Goal: Task Accomplishment & Management: Manage account settings

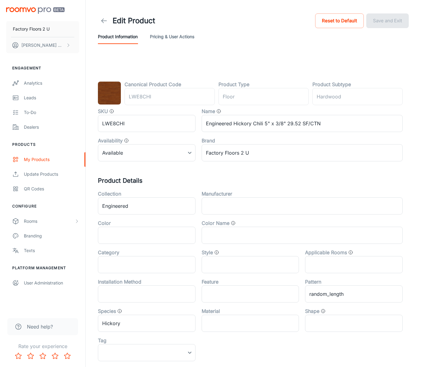
click at [102, 22] on icon at bounding box center [103, 20] width 7 height 7
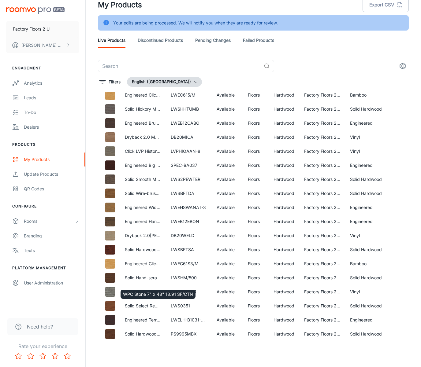
scroll to position [605, 0]
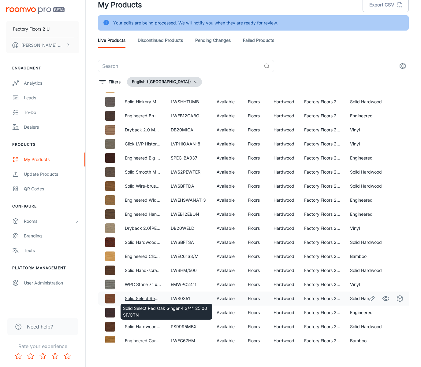
click at [147, 298] on link "Solid Select Red Oak Ginger 4 3/4" 25.00 SF/CTN" at bounding box center [175, 298] width 101 height 5
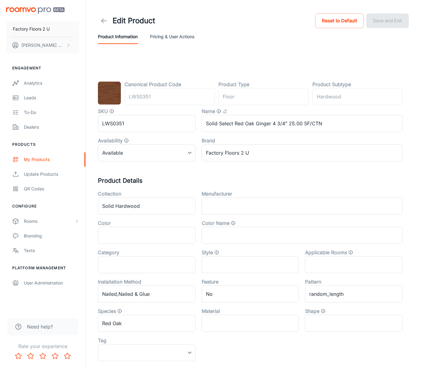
click at [103, 18] on icon at bounding box center [103, 20] width 7 height 7
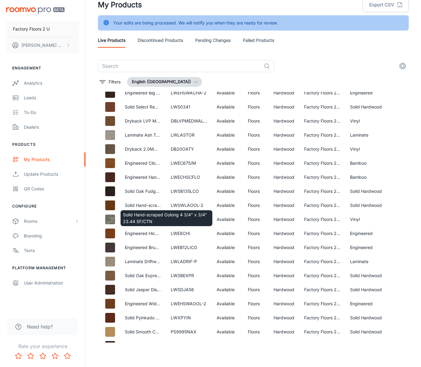
scroll to position [896, 0]
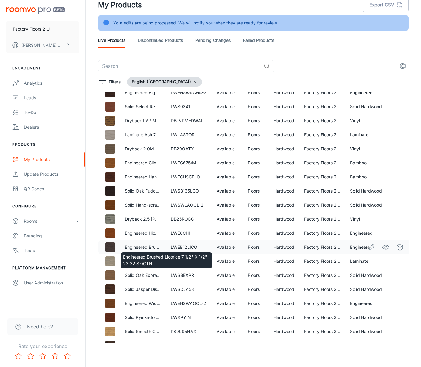
click at [148, 247] on link "Engineered Brushed Licorice 7 1/2" X 1/2" 23.32 SF/CTN" at bounding box center [182, 247] width 115 height 5
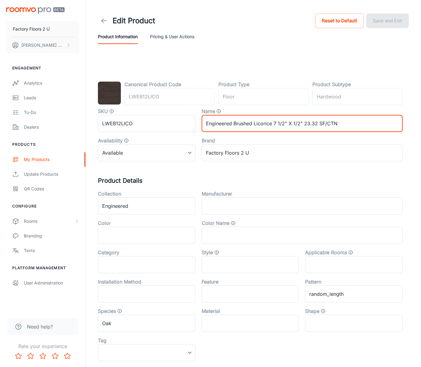
drag, startPoint x: 272, startPoint y: 125, endPoint x: 255, endPoint y: 127, distance: 17.3
click at [255, 127] on input "Engineered Brushed Licorice 7 1/2" X 1/2" 23.32 SF/CTN" at bounding box center [302, 123] width 201 height 17
type input "Engineered Brushed Charcoal 7 1/2" X 1/2" 23.32 SF/CTN"
click at [381, 23] on button "Save and Exit" at bounding box center [387, 20] width 43 height 15
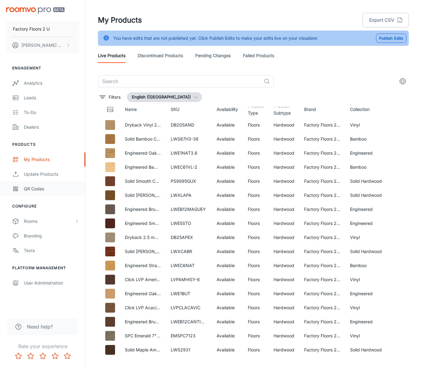
scroll to position [6, 0]
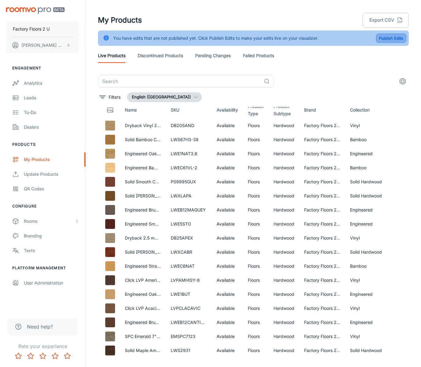
drag, startPoint x: 381, startPoint y: 39, endPoint x: 370, endPoint y: 50, distance: 15.6
click at [381, 39] on button "Publish Edits" at bounding box center [391, 38] width 30 height 9
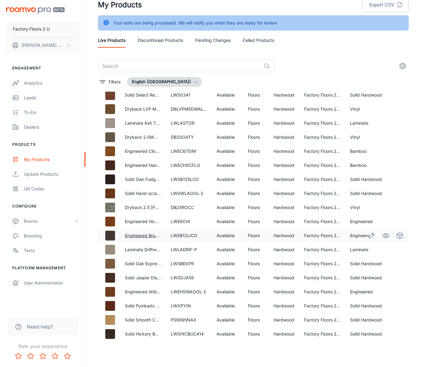
scroll to position [908, 0]
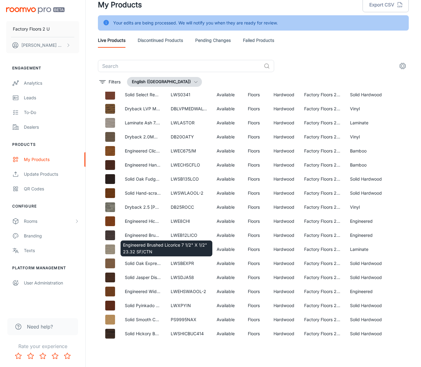
click at [135, 237] on div "Engineered Brushed Licorice 7 1/2" X 1/2" 23.32 SF/CTN" at bounding box center [166, 247] width 93 height 21
click at [135, 235] on link "Engineered Brushed Licorice 7 1/2" X 1/2" 23.32 SF/CTN" at bounding box center [182, 235] width 115 height 5
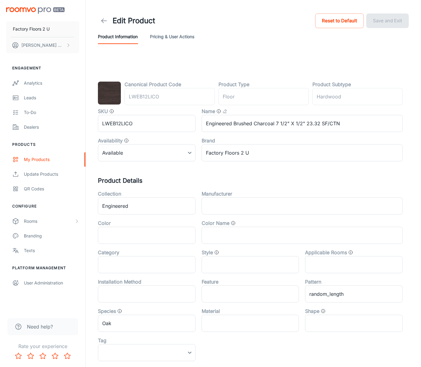
click at [99, 25] on div "Edit Product" at bounding box center [126, 21] width 57 height 12
click at [100, 23] on link at bounding box center [104, 21] width 12 height 12
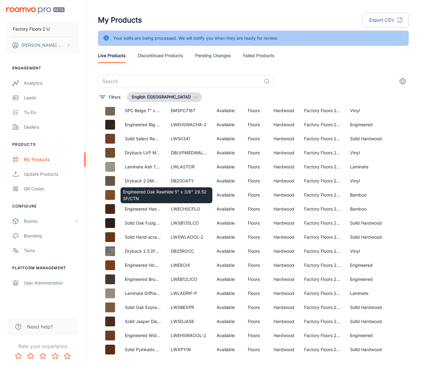
scroll to position [1089, 0]
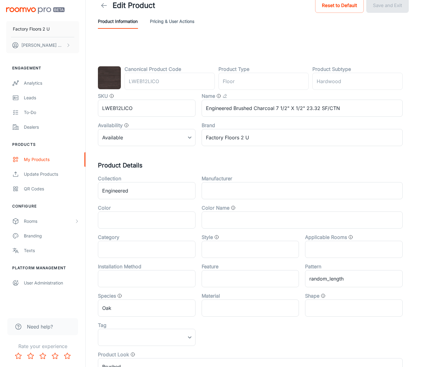
scroll to position [1, 0]
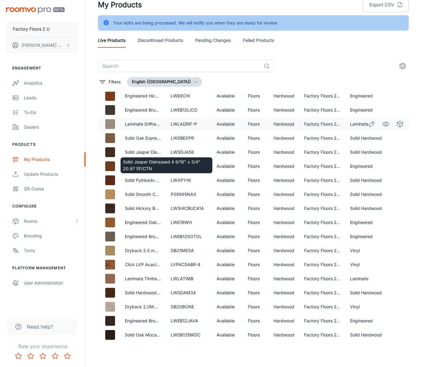
scroll to position [1033, 0]
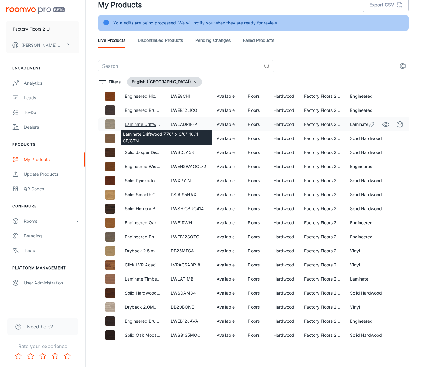
click at [151, 125] on body "Factory Floors 2 U [PERSON_NAME] Mountain Graphics Team Engagement Analytics Le…" at bounding box center [210, 168] width 421 height 367
click at [147, 126] on body "Factory Floors 2 U [PERSON_NAME] Mountain Graphics Team Engagement Analytics Le…" at bounding box center [210, 168] width 421 height 367
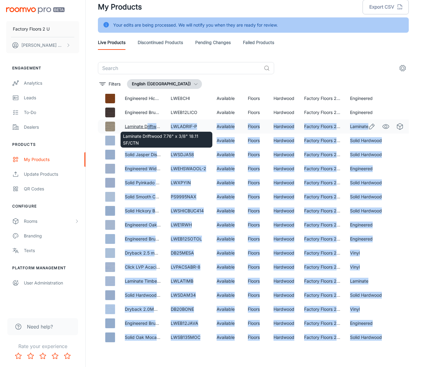
click at [147, 126] on link "Laminate Driftwood 7.76" x 3/8" 18.11 SF/CTN" at bounding box center [171, 126] width 92 height 5
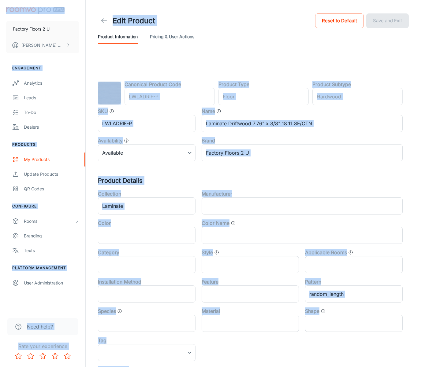
click at [116, 49] on header "Edit Product Reset to Default Save and Exit Product Information Pricing & User …" at bounding box center [254, 28] width 326 height 56
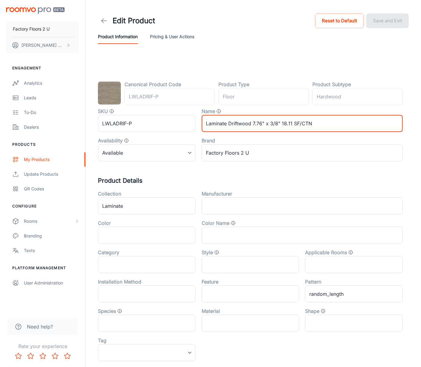
drag, startPoint x: 252, startPoint y: 125, endPoint x: 229, endPoint y: 127, distance: 23.6
click at [229, 127] on input "Laminate Driftwood 7.76" x 3/8" 18.11 SF/CTN" at bounding box center [302, 123] width 201 height 17
type input "Laminate Earth 7.76" x 3/8" 18.11 SF/CTN"
click at [380, 20] on button "Save and Exit" at bounding box center [387, 20] width 43 height 15
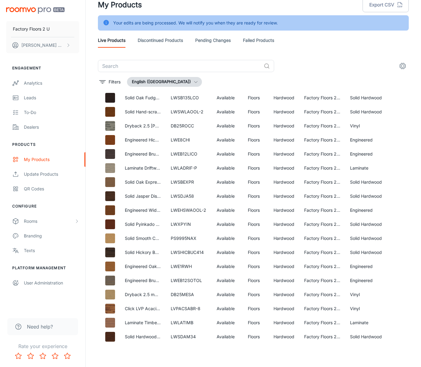
scroll to position [966, 0]
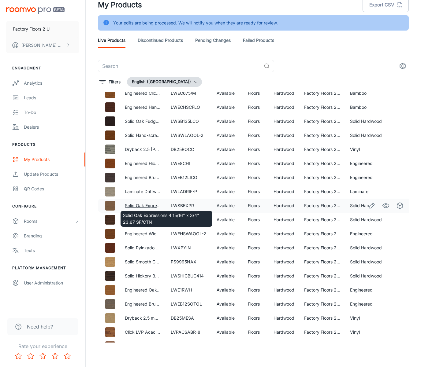
click at [139, 206] on link "Solid Oak Expressions 4 15/16" x 3/4" 23.67 SF/CTN" at bounding box center [178, 205] width 106 height 5
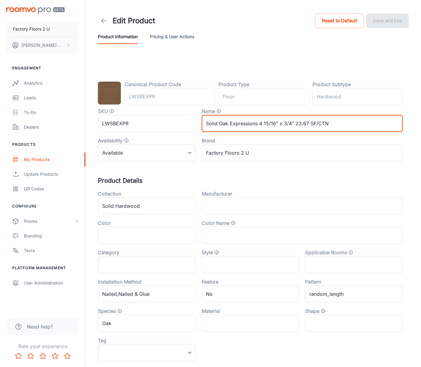
drag, startPoint x: 258, startPoint y: 124, endPoint x: 230, endPoint y: 125, distance: 27.9
click at [230, 125] on input "Solid Oak Expressions 4 15/16" x 3/4" 23.67 SF/CTN" at bounding box center [302, 123] width 201 height 17
type input "Solid Oak Spicewood 4 15/16" x 3/4" 23.67 SF/CTN"
click at [387, 16] on button "Save and Exit" at bounding box center [387, 20] width 43 height 15
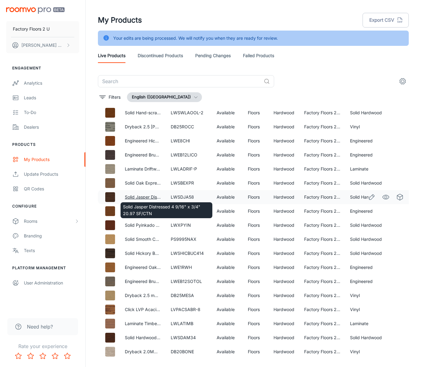
scroll to position [1003, 0]
click at [143, 197] on link "Solid Jasper Distressed 4 9/16" x 3/4" 20.97 SF/CTN" at bounding box center [179, 197] width 108 height 5
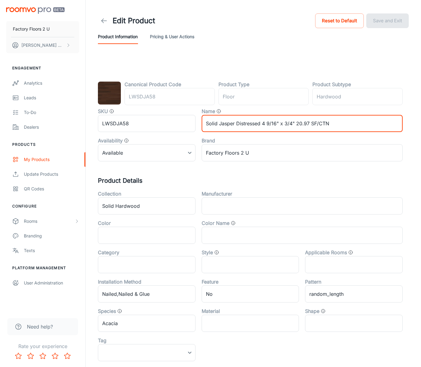
drag, startPoint x: 236, startPoint y: 125, endPoint x: 219, endPoint y: 126, distance: 16.9
click at [219, 126] on input "Solid Jasper Distressed 4 9/16" x 3/4" 20.97 SF/CTN" at bounding box center [302, 123] width 201 height 17
type input "Solid Fawn Distressed 4 9/16" x 3/4" 20.97 SF/CTN"
click at [398, 18] on button "Save and Exit" at bounding box center [387, 20] width 43 height 15
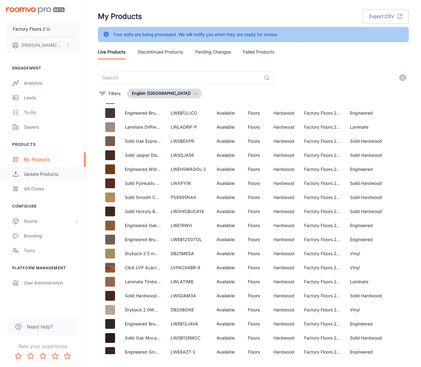
scroll to position [1042, 0]
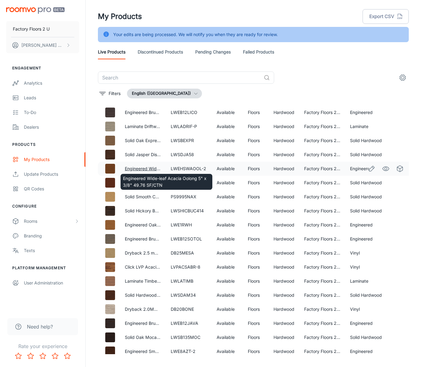
click at [150, 168] on link "Engineered Wide-leaf Acacia Oolong 5" x 3/8" 49.76 SF/CTN" at bounding box center [187, 168] width 124 height 5
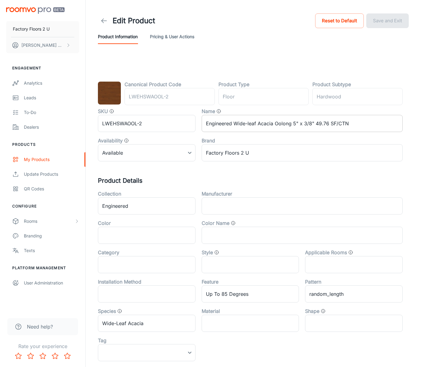
drag, startPoint x: 283, startPoint y: 129, endPoint x: 290, endPoint y: 126, distance: 8.1
click at [283, 129] on input "Engineered Wide-leaf Acacia Oolong 5" x 3/8" 49.76 SF/CTN" at bounding box center [302, 123] width 201 height 17
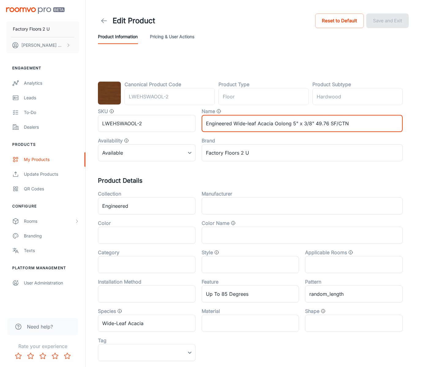
drag, startPoint x: 292, startPoint y: 125, endPoint x: 276, endPoint y: 124, distance: 15.3
click at [275, 125] on input "Engineered Wide-leaf Acacia Oolong 5" x 3/8" 49.76 SF/CTN" at bounding box center [302, 123] width 201 height 17
type input "Engineered Wide-leaf Acacia Pinecone 5" x 3/8" 49.76 SF/CTN"
click at [397, 17] on button "Save and Exit" at bounding box center [387, 20] width 43 height 15
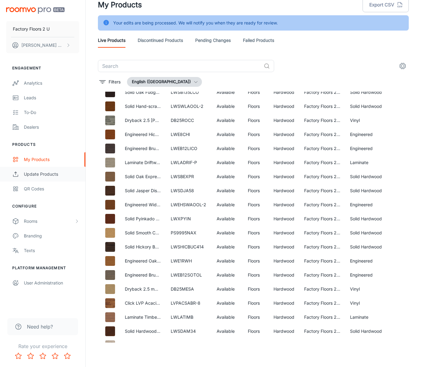
scroll to position [994, 0]
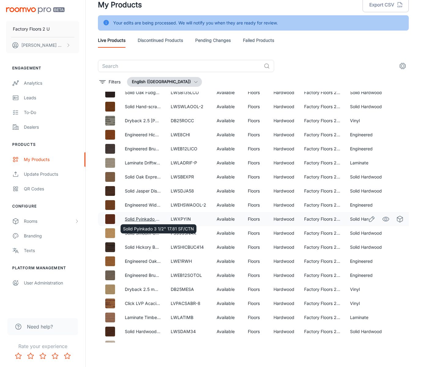
click at [148, 218] on link "Solid Pyinkado 3 1/2" 17.81 SF/CTN" at bounding box center [160, 219] width 71 height 5
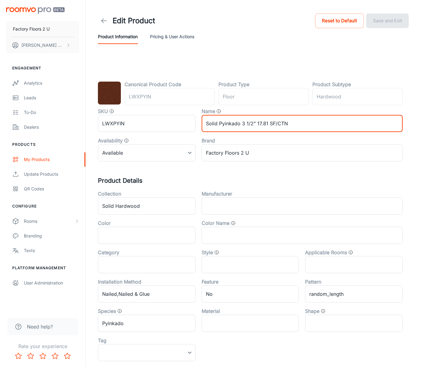
drag, startPoint x: 240, startPoint y: 125, endPoint x: 219, endPoint y: 123, distance: 21.2
click at [220, 123] on input "Solid Pyinkado 3 1/2" 17.81 SF/CTN" at bounding box center [302, 123] width 201 height 17
type input "Solid Auburn 3 1/2" 17.81 SF/CTN"
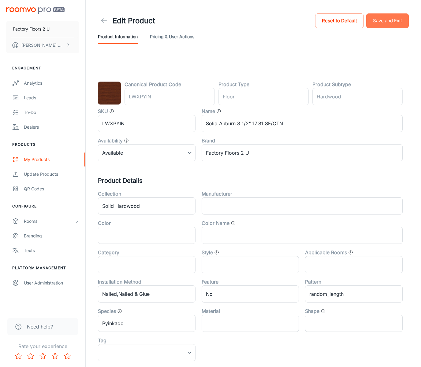
click at [387, 22] on button "Save and Exit" at bounding box center [387, 20] width 43 height 15
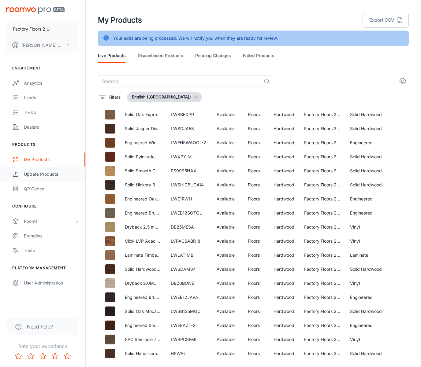
scroll to position [1073, 0]
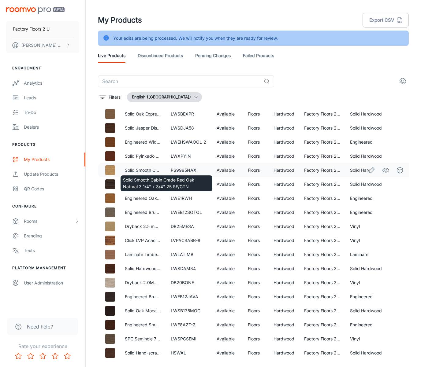
click at [140, 170] on link "Solid Smooth Cabin Grade Red Oak Natural 3 1/4" x 3/4" 25 SF/CTN" at bounding box center [194, 170] width 138 height 5
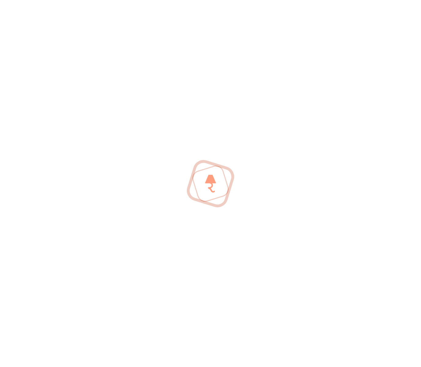
scroll to position [5, 0]
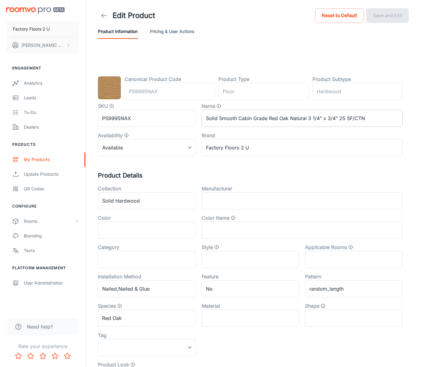
scroll to position [4, 0]
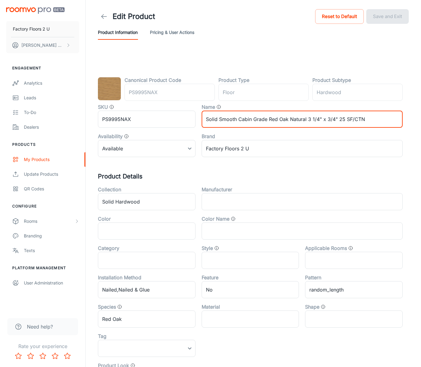
drag, startPoint x: 306, startPoint y: 120, endPoint x: 289, endPoint y: 123, distance: 16.5
click at [289, 123] on input "Solid Smooth Cabin Grade Red Oak Natural 3 1/4" x 3/4" 25 SF/CTN" at bounding box center [302, 119] width 201 height 17
type input "Solid Smooth Cabin Grade Red Oak Honey 3 1/4" x 3/4" 25 SF/CTN"
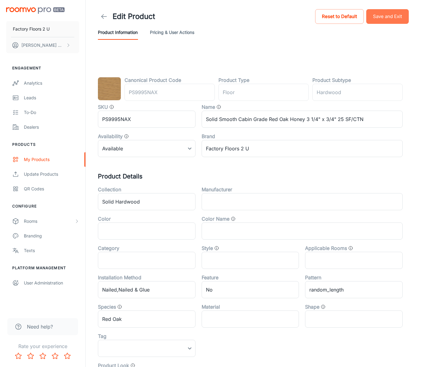
click at [389, 21] on button "Save and Exit" at bounding box center [387, 16] width 43 height 15
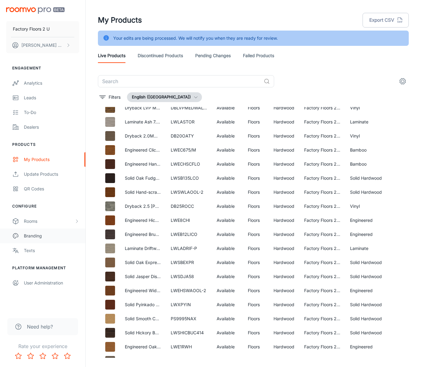
scroll to position [1089, 0]
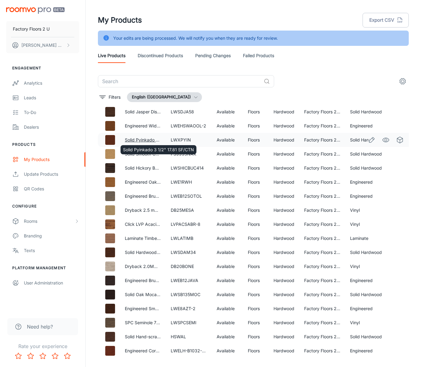
click at [141, 140] on link "Solid Pyinkado 3 1/2" 17.81 SF/CTN" at bounding box center [160, 139] width 71 height 5
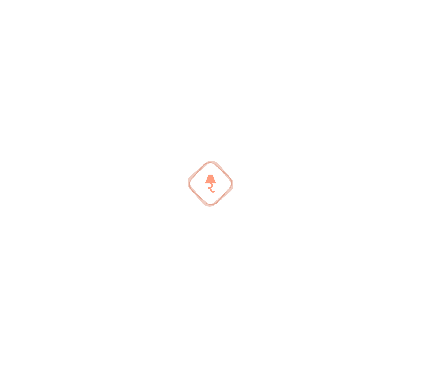
scroll to position [4, 0]
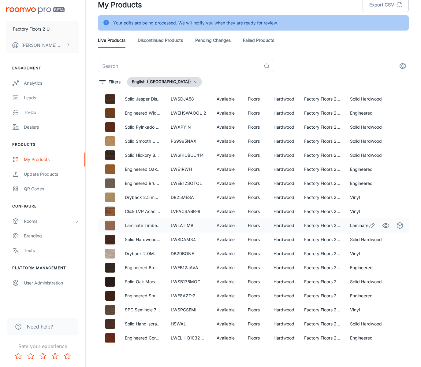
scroll to position [1089, 0]
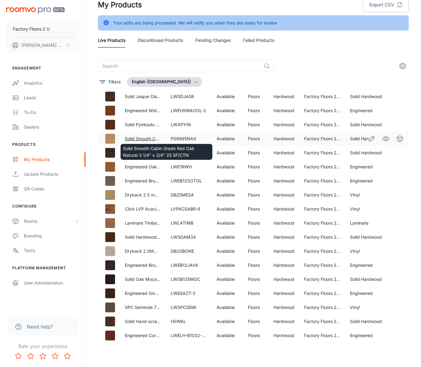
click at [144, 137] on link "Solid Smooth Cabin Grade Red Oak Natural 3 1/4" x 3/4" 25 SF/CTN" at bounding box center [194, 138] width 138 height 5
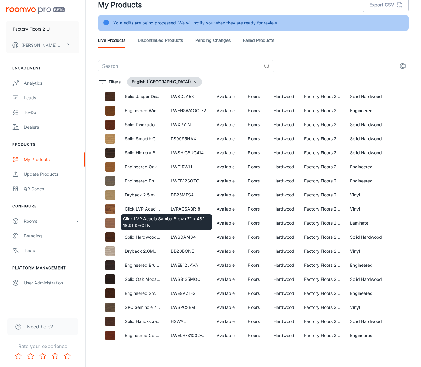
scroll to position [15, 0]
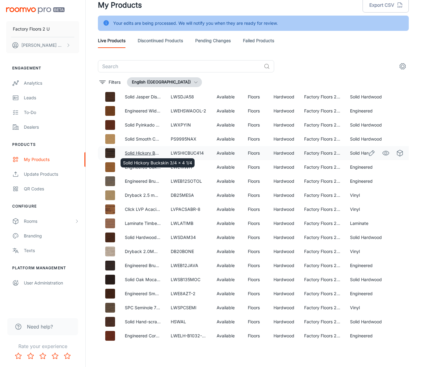
click at [144, 152] on link "Solid Hickory Buckskin 3/4 x 4 1/4" at bounding box center [159, 153] width 69 height 5
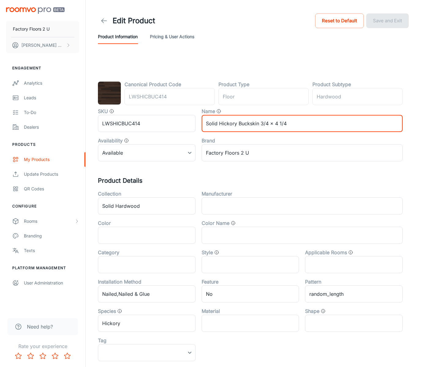
drag, startPoint x: 260, startPoint y: 126, endPoint x: 238, endPoint y: 125, distance: 22.0
click at [238, 125] on input "Solid Hickory Buckskin 3/4 x 4 1/4" at bounding box center [302, 123] width 201 height 17
type input "Solid Hickory Regal 3/4 x 4 1/4"
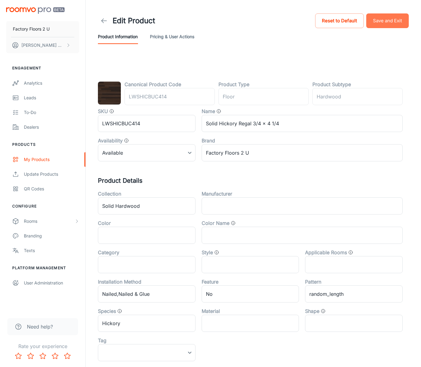
click at [397, 21] on button "Save and Exit" at bounding box center [387, 20] width 43 height 15
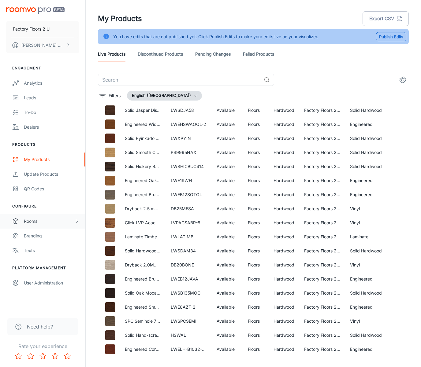
scroll to position [15, 0]
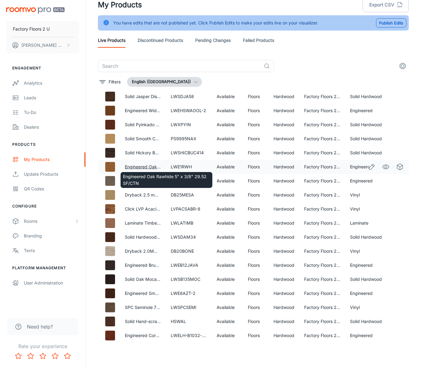
click at [157, 165] on link "Engineered Oak Rawhide 5" x 3/8" 29.52 SF/CTN" at bounding box center [175, 166] width 101 height 5
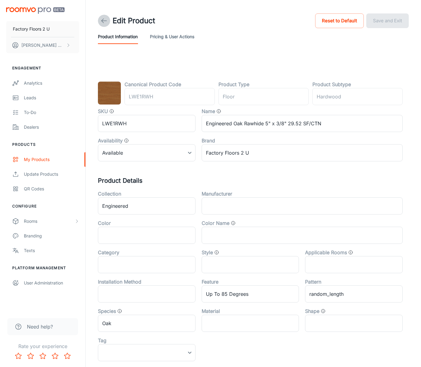
click at [105, 23] on icon at bounding box center [103, 20] width 7 height 7
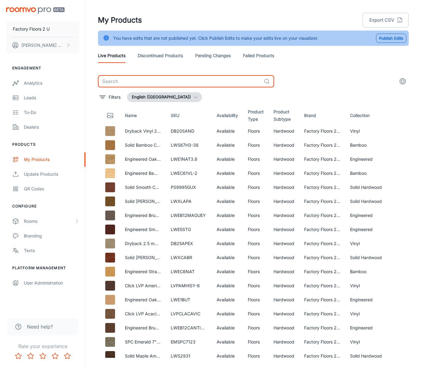
click at [170, 75] on input "text" at bounding box center [179, 81] width 163 height 12
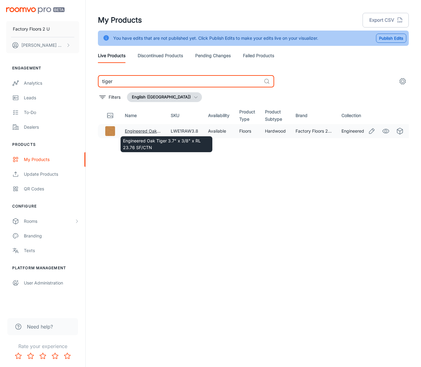
type input "tiger"
click at [130, 130] on link "Engineered Oak Tiger 3.7" x 3/8" x RL 23.76 SF/CTN" at bounding box center [179, 131] width 108 height 5
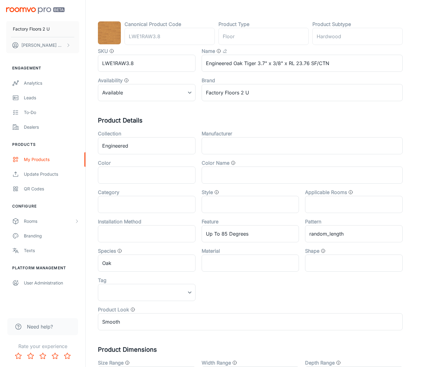
scroll to position [116, 0]
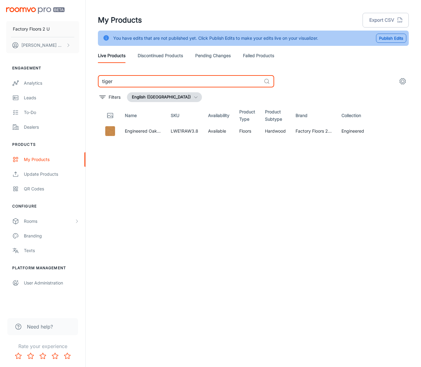
drag, startPoint x: 132, startPoint y: 85, endPoint x: 99, endPoint y: 82, distance: 34.1
click at [99, 82] on input "tiger" at bounding box center [179, 81] width 163 height 12
type input "="
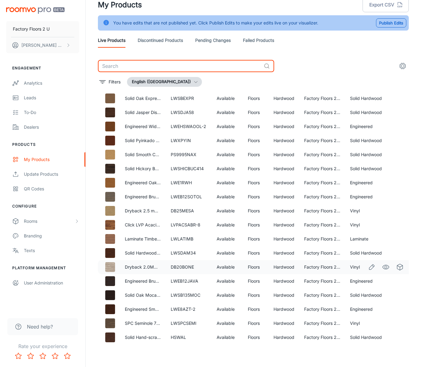
scroll to position [1089, 0]
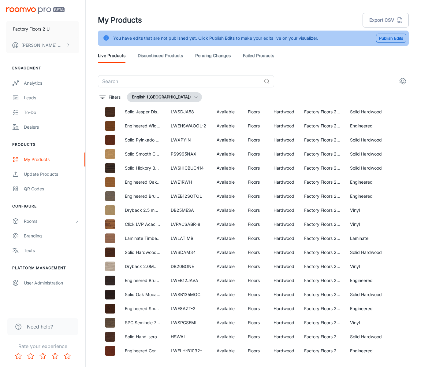
scroll to position [15, 0]
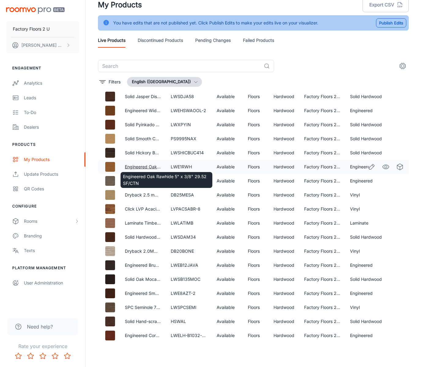
click at [150, 167] on link "Engineered Oak Rawhide 5" x 3/8" 29.52 SF/CTN" at bounding box center [175, 166] width 101 height 5
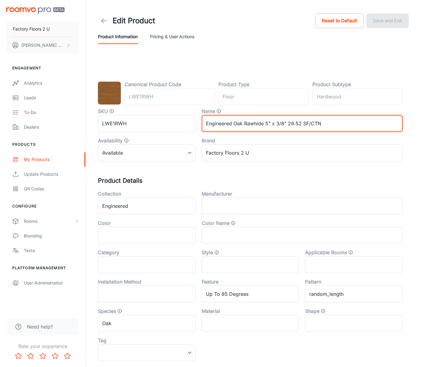
drag, startPoint x: 264, startPoint y: 126, endPoint x: 245, endPoint y: 126, distance: 19.3
click at [245, 126] on input "Engineered Oak Rawhide 5" x 3/8" 29.52 SF/CTN" at bounding box center [302, 123] width 201 height 17
type input "Engineered Oak Tiger 5" x 3/8" 29.52 SF/CTN"
drag, startPoint x: 409, startPoint y: 18, endPoint x: 406, endPoint y: 19, distance: 3.1
click at [409, 19] on header "Edit Product Reset to Default Save and Exit Product Information Pricing & User …" at bounding box center [254, 28] width 326 height 56
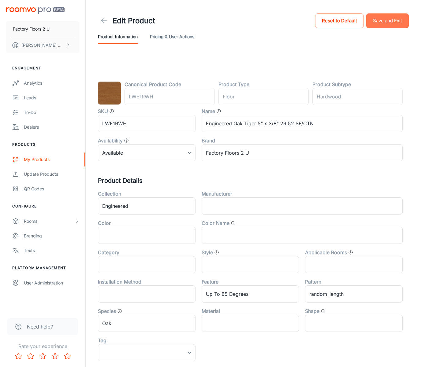
click at [396, 19] on button "Save and Exit" at bounding box center [387, 20] width 43 height 15
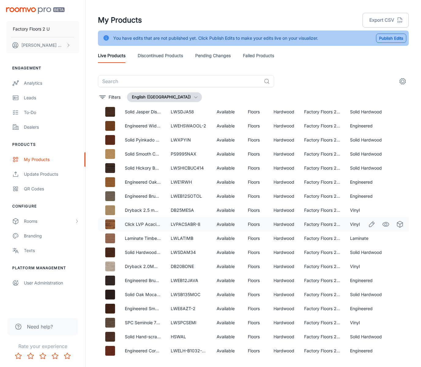
scroll to position [15, 0]
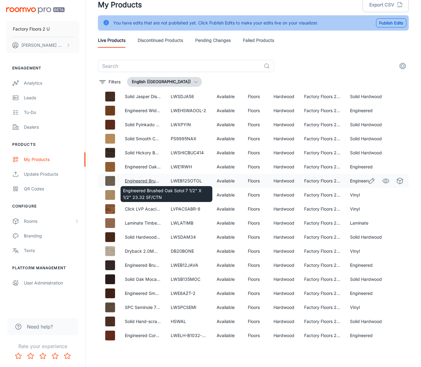
click at [141, 179] on link "Engineered Brushed Oak Sotol 7 1/2" X 1/2" 23.32 SF/CTN" at bounding box center [184, 180] width 119 height 5
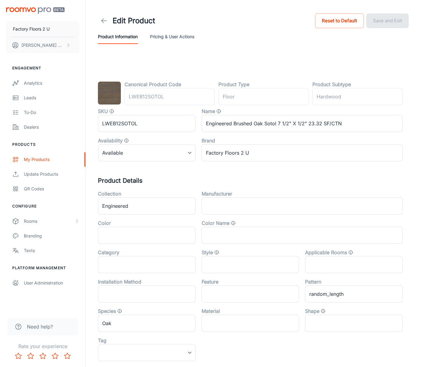
scroll to position [2, 0]
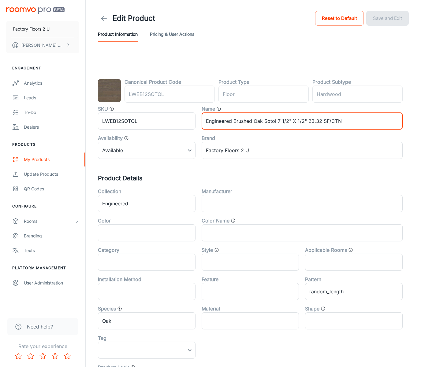
click at [274, 122] on input "Engineered Brushed Oak Sotol 7 1/2" X 1/2" 23.32 SF/CTN" at bounding box center [302, 121] width 201 height 17
type input "Engineered Brushed Oak Mocha 7 1/2" X 1/2" 23.32 SF/CTN"
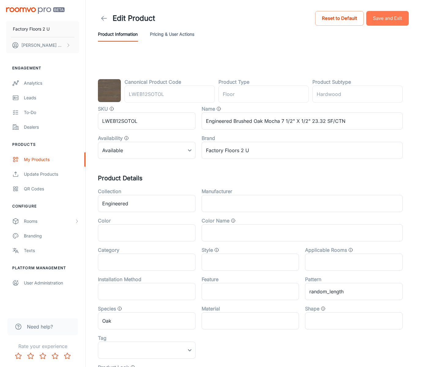
click at [384, 17] on button "Save and Exit" at bounding box center [387, 18] width 43 height 15
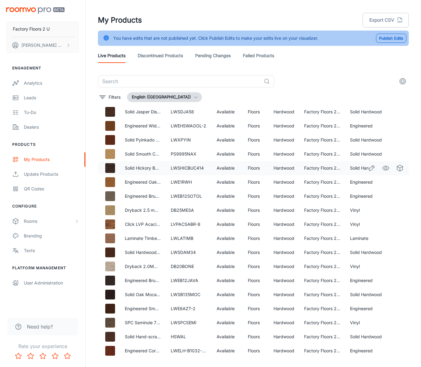
scroll to position [15, 0]
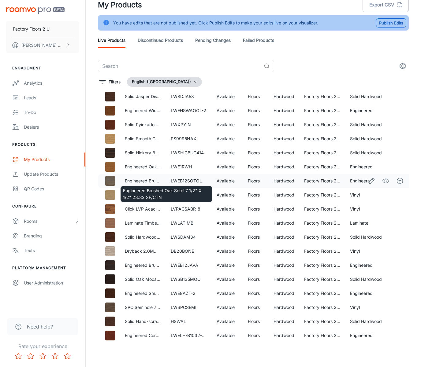
click at [145, 180] on link "Engineered Brushed Oak Sotol 7 1/2" X 1/2" 23.32 SF/CTN" at bounding box center [184, 180] width 119 height 5
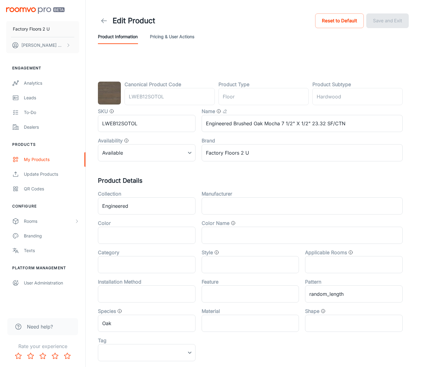
click at [104, 19] on icon at bounding box center [103, 20] width 7 height 7
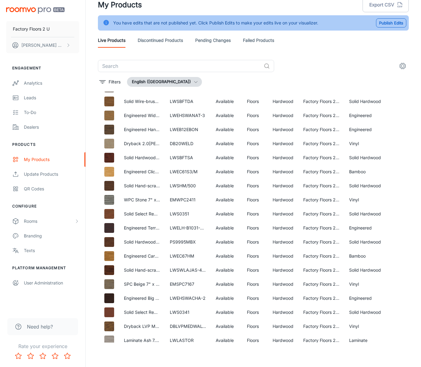
scroll to position [1089, 1]
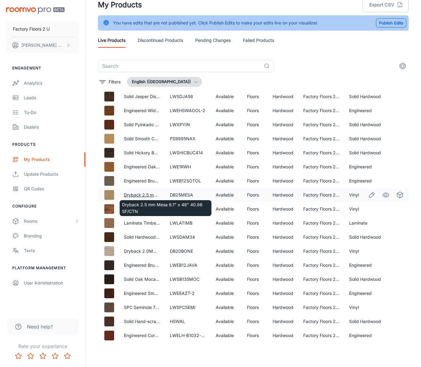
click at [145, 195] on link "Dryback 2.5 mm Mesa 6.1" x 48" 40.86 SF/CTN" at bounding box center [173, 194] width 98 height 5
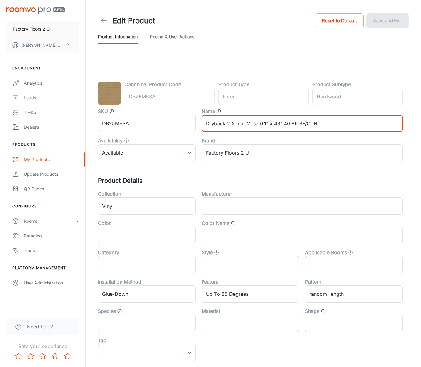
click at [257, 125] on input "Dryback 2.5 mm Mesa 6.1" x 48" 40.86 SF/CTN" at bounding box center [302, 123] width 201 height 17
type input "Dryback 2.5 mm Golden 6.1" x 48" 40.86 SF/CTN"
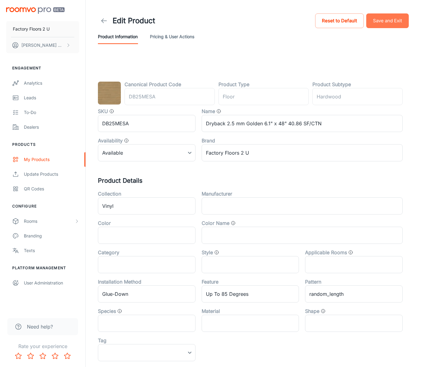
click at [399, 18] on button "Save and Exit" at bounding box center [387, 20] width 43 height 15
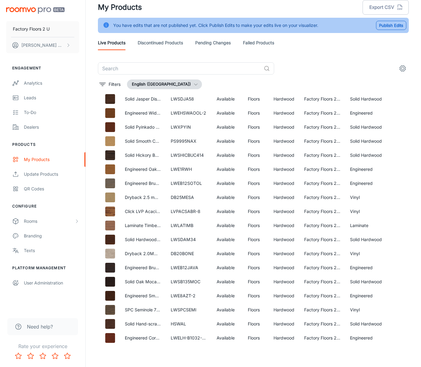
scroll to position [15, 0]
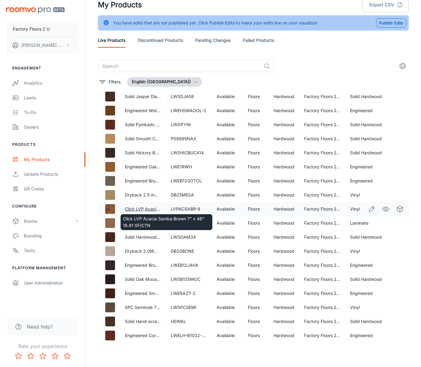
click at [140, 209] on link "Click LVP Acacia Samba Brown 7" x 48" 18.91 SF/CTN" at bounding box center [180, 209] width 110 height 5
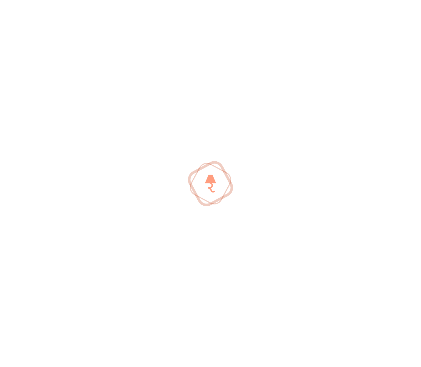
scroll to position [1086, 0]
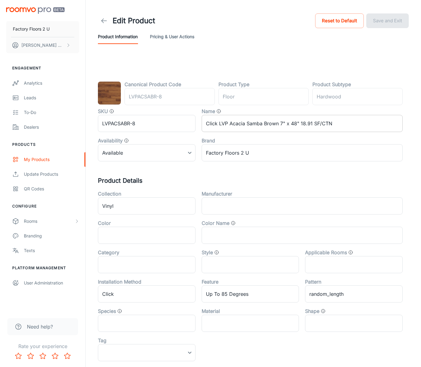
click at [260, 125] on input "Click LVP Acacia Samba Brown 7" x 48" 18.91 SF/CTN" at bounding box center [302, 123] width 201 height 17
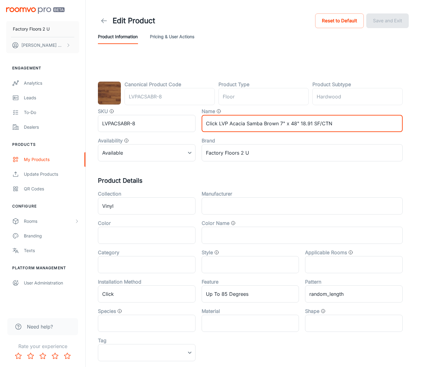
drag, startPoint x: 278, startPoint y: 125, endPoint x: 246, endPoint y: 125, distance: 32.1
click at [247, 125] on input "Click LVP Acacia Samba Brown 7" x 48" 18.91 SF/CTN" at bounding box center [302, 123] width 201 height 17
type input "Click LVP Acacia Mahogany 7" x 48" 18.91 SF/CTN"
click at [385, 17] on button "Save and Exit" at bounding box center [387, 20] width 43 height 15
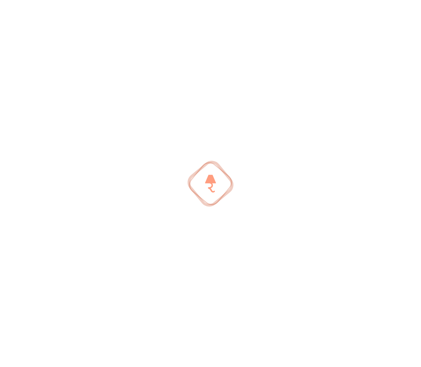
scroll to position [2, 0]
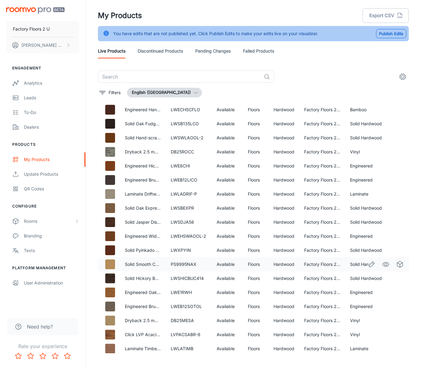
scroll to position [15, 0]
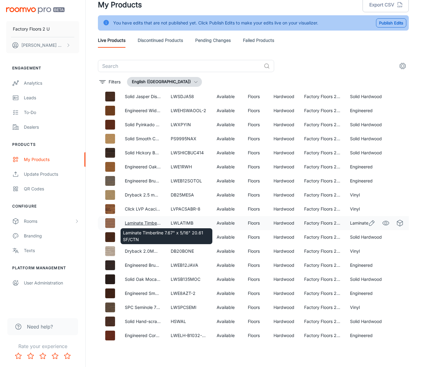
click at [134, 222] on link "Laminate Timberline 7.67" x 5/16" 20.61 SF/CTN" at bounding box center [173, 223] width 97 height 5
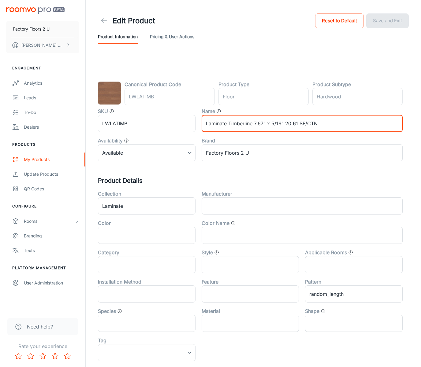
drag, startPoint x: 251, startPoint y: 122, endPoint x: 236, endPoint y: 123, distance: 15.0
click at [236, 123] on input "Laminate Timberline 7.67" x 5/16" 20.61 SF/CTN" at bounding box center [302, 123] width 201 height 17
drag, startPoint x: 245, startPoint y: 123, endPoint x: 250, endPoint y: 124, distance: 5.0
click at [245, 123] on input "Laminate Timberline 7.67" x 5/16" 20.61 SF/CTN" at bounding box center [302, 123] width 201 height 17
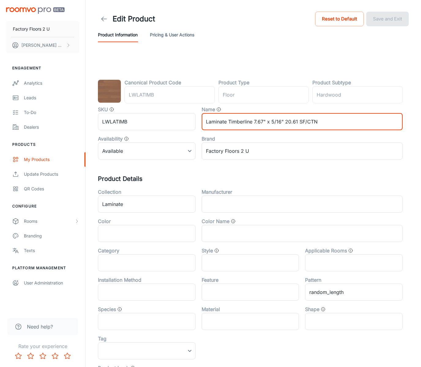
scroll to position [2, 0]
drag, startPoint x: 248, startPoint y: 125, endPoint x: 224, endPoint y: 124, distance: 23.6
click at [227, 124] on input "Laminate Timberline 7.67" x 5/16" 20.61 SF/CTN" at bounding box center [302, 121] width 201 height 17
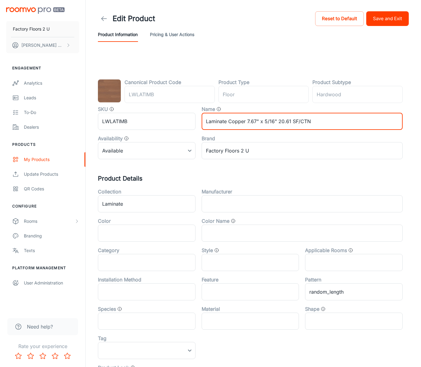
type input "Laminate Copper 7.67" x 5/16" 20.61 SF/CTN"
click at [407, 11] on div "Reset to Default Save and Exit" at bounding box center [362, 18] width 94 height 15
click at [405, 14] on button "Save and Exit" at bounding box center [387, 18] width 43 height 15
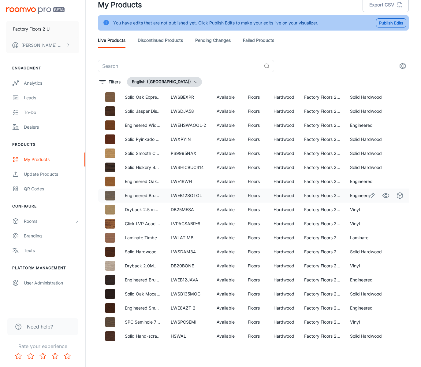
scroll to position [1089, 0]
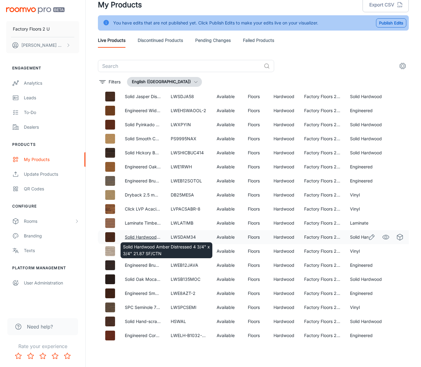
click at [148, 236] on link "Solid Hardwood Amber Distressed 4 3/4" x 3/4" 21.87 SF/CTN" at bounding box center [188, 237] width 127 height 5
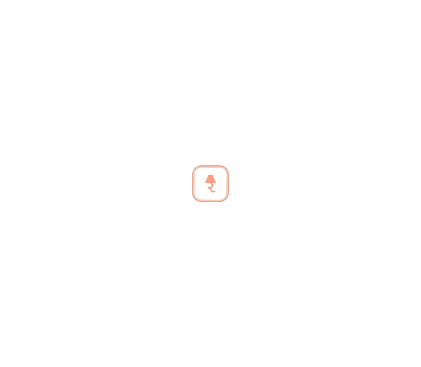
scroll to position [1087, 0]
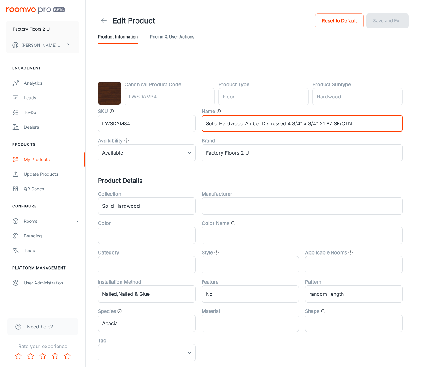
drag, startPoint x: 260, startPoint y: 124, endPoint x: 243, endPoint y: 126, distance: 17.2
click at [244, 126] on input "Solid Hardwood Amber Distressed 4 3/4" x 3/4" 21.87 SF/CTN" at bounding box center [302, 123] width 201 height 17
type input "Solid Hardwood MaroonDistressed 4 3/4" x 3/4" 21.87 SF/CTN"
click at [398, 20] on button "Save and Exit" at bounding box center [387, 20] width 43 height 15
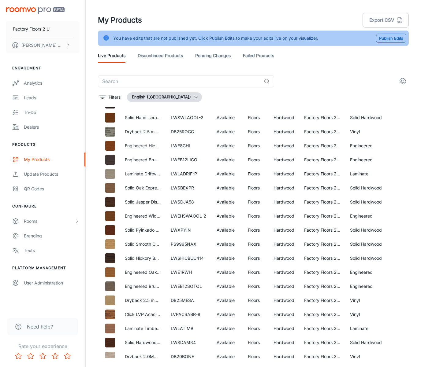
scroll to position [15, 0]
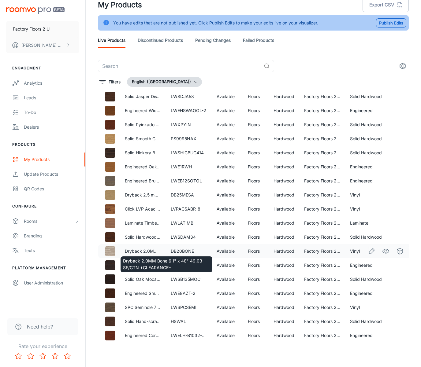
click at [145, 252] on link "Dryback 2.0MM Bone 6.1" x 48" 49.03 SF/CTN *CLEARANCE*" at bounding box center [189, 251] width 129 height 5
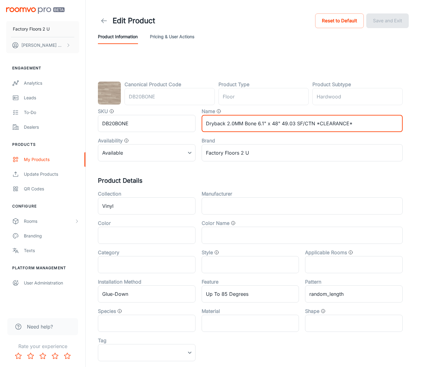
click at [244, 125] on input "Dryback 2.0MM Bone 6.1" x 48" 49.03 SF/CTN *CLEARANCE*" at bounding box center [302, 123] width 201 height 17
type input "Dryback 2.0MM Dust 6.1" x 48" 49.03 SF/CTN *CLEARANCE*"
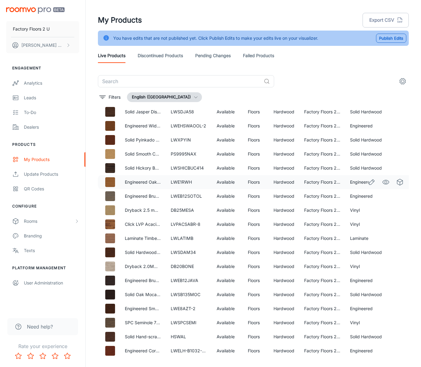
scroll to position [15, 0]
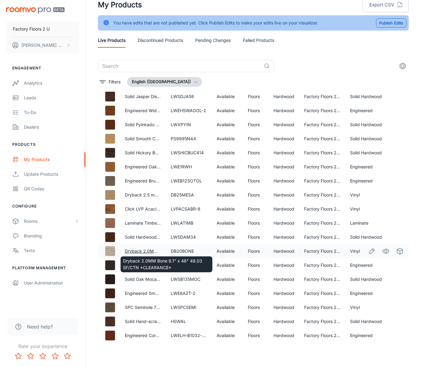
click at [139, 251] on link "Dryback 2.0MM Bone 6.1" x 48" 49.03 SF/CTN *CLEARANCE*" at bounding box center [189, 251] width 129 height 5
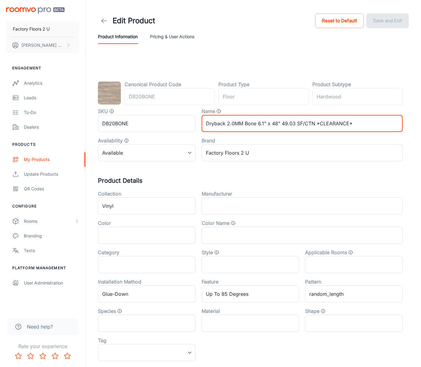
drag, startPoint x: 256, startPoint y: 126, endPoint x: 244, endPoint y: 126, distance: 11.9
click at [244, 126] on input "Dryback 2.0MM Bone 6.1" x 48" 49.03 SF/CTN *CLEARANCE*" at bounding box center [302, 123] width 201 height 17
type input "Dryback 2.0MM Dust 6.1" x 48" 49.03 SF/CTN *CLEARANCE*"
click at [391, 12] on header "Edit Product Reset to Default Save and Exit Product Information Pricing & User …" at bounding box center [254, 28] width 326 height 56
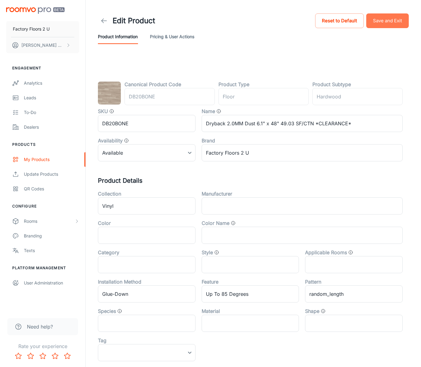
click at [391, 19] on button "Save and Exit" at bounding box center [387, 20] width 43 height 15
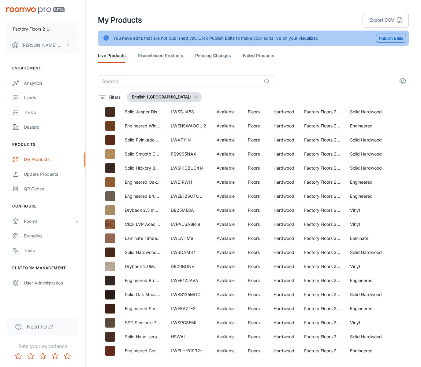
scroll to position [15, 0]
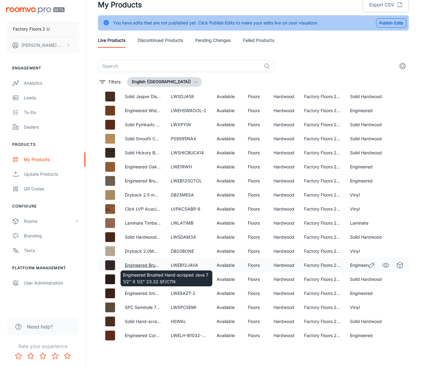
click at [140, 265] on link "Engineered Brushed Hand-scraped Java 7 1/2" X 1/2" 23.32 SF/CTN" at bounding box center [194, 265] width 139 height 5
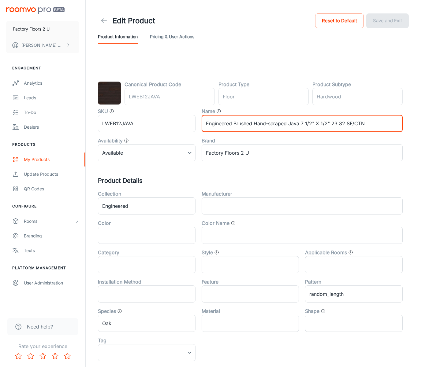
drag, startPoint x: 300, startPoint y: 125, endPoint x: 291, endPoint y: 124, distance: 8.3
click at [291, 124] on input "Engineered Brushed Hand-scraped Java 7 1/2" X 1/2" 23.32 SF/CTN" at bounding box center [302, 123] width 201 height 17
type input "Engineered Brushed Hand-scraped Coal 7 1/2" X 1/2" 23.32 SF/CTN"
click at [382, 20] on button "Save and Exit" at bounding box center [387, 20] width 43 height 15
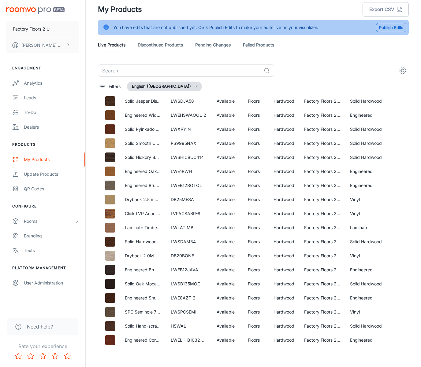
scroll to position [15, 0]
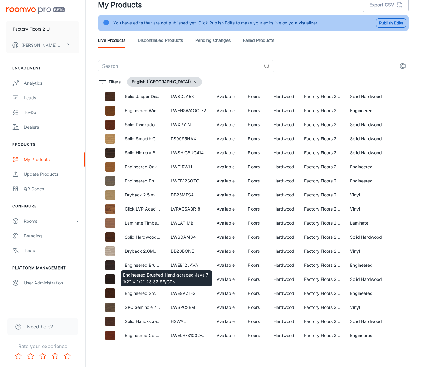
click at [150, 266] on div "Engineered Brushed Hand-scraped Java 7 1/2" X 1/2" 23.32 SF/CTN" at bounding box center [166, 276] width 93 height 21
click at [145, 266] on link "Engineered Brushed Hand-scraped Java 7 1/2" X 1/2" 23.32 SF/CTN" at bounding box center [194, 265] width 139 height 5
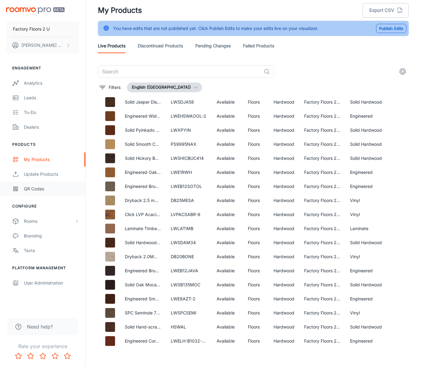
scroll to position [15, 0]
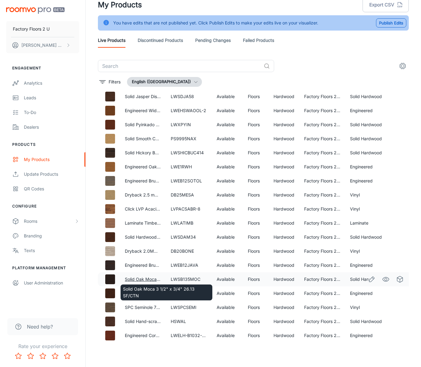
click at [148, 280] on link "Solid Oak Moca 3 1/2" x 3/4" 26.13 SF/CTN" at bounding box center [169, 279] width 89 height 5
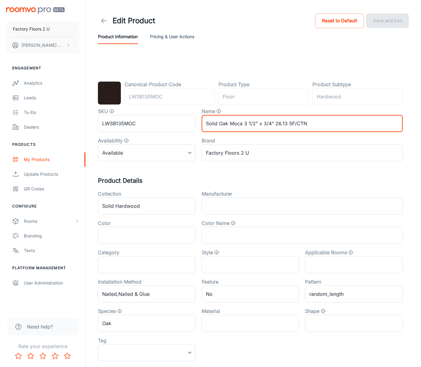
drag, startPoint x: 241, startPoint y: 124, endPoint x: 228, endPoint y: 126, distance: 13.3
click at [228, 126] on input "Solid Oak Moca 3 1/2" x 3/4" 26.13 SF/CTN" at bounding box center [302, 123] width 201 height 17
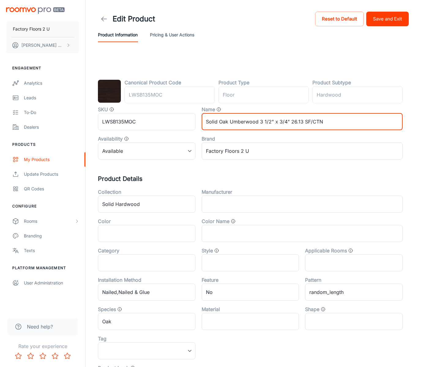
type input "Solid Oak Umberwood 3 1/2" x 3/4" 26.13 SF/CTN"
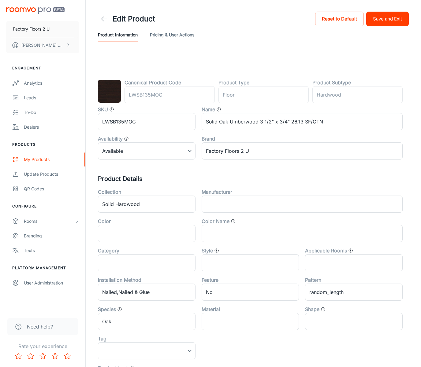
click at [381, 31] on div "Product Information Pricing & User Actions" at bounding box center [253, 35] width 311 height 15
click at [382, 16] on button "Save and Exit" at bounding box center [387, 19] width 43 height 15
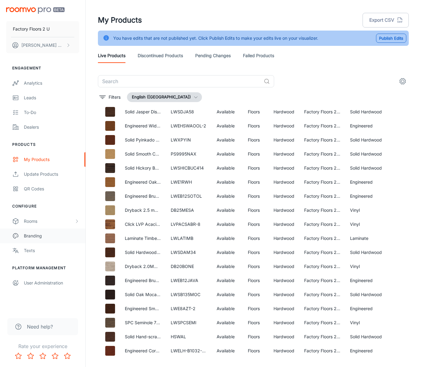
scroll to position [15, 0]
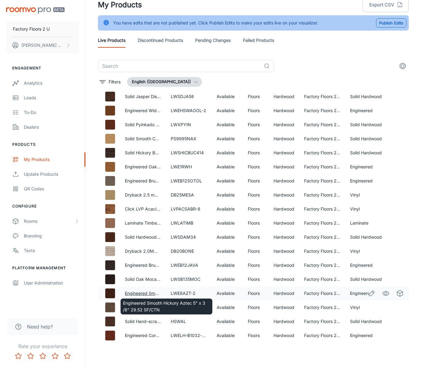
click at [141, 292] on link "Engineered Smooth Hickory Aztec 5" x 3 /8" 29.52 SF/CTN" at bounding box center [185, 293] width 120 height 5
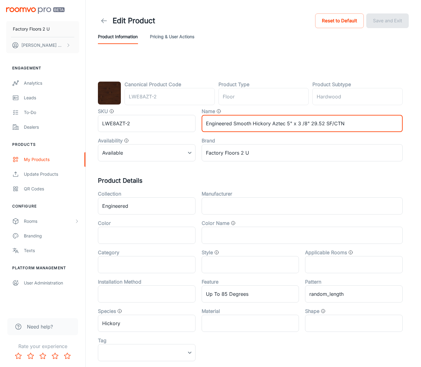
drag, startPoint x: 284, startPoint y: 125, endPoint x: 272, endPoint y: 125, distance: 12.2
click at [272, 125] on input "Engineered Smooth Hickory Aztec 5" x 3 /8" 29.52 SF/CTN" at bounding box center [302, 123] width 201 height 17
type input "Engineered Smooth Hickory Tobacco 5" x 3 /8" 29.52 SF/CTN"
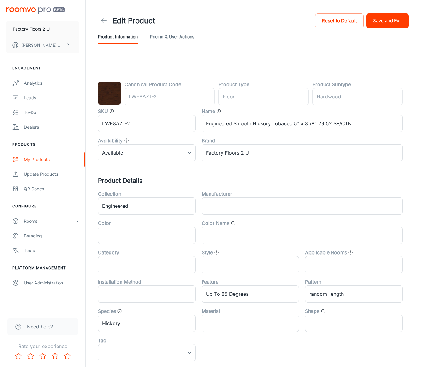
click at [378, 28] on div "Edit Product Reset to Default Save and Exit" at bounding box center [253, 20] width 311 height 17
click at [377, 25] on button "Save and Exit" at bounding box center [387, 20] width 43 height 15
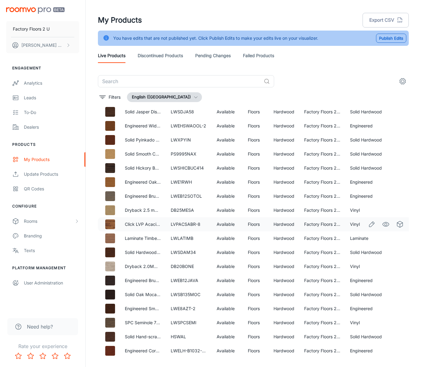
scroll to position [15, 0]
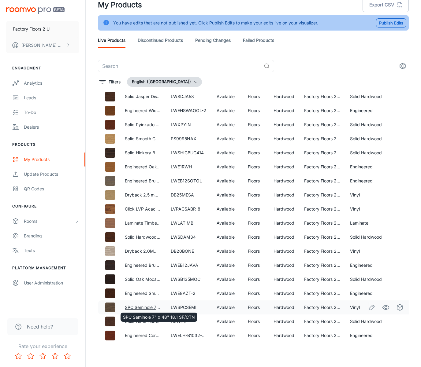
click at [143, 306] on link "SPC Seminole 7" x 48" 18.1 SF/CTN" at bounding box center [161, 307] width 72 height 5
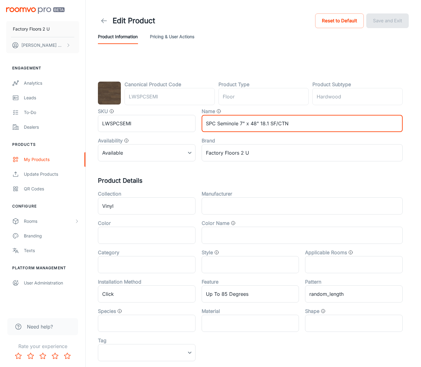
drag, startPoint x: 239, startPoint y: 127, endPoint x: 218, endPoint y: 126, distance: 20.8
click at [218, 126] on input "SPC Seminole 7" x 48" 18.1 SF/CTN" at bounding box center [302, 123] width 201 height 17
type input "SPC Ganache 7" x 48" 18.1 SF/CTN"
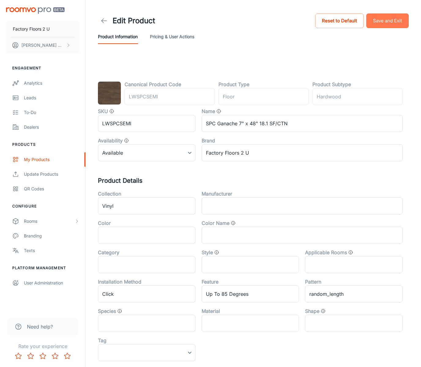
click at [372, 21] on button "Save and Exit" at bounding box center [387, 20] width 43 height 15
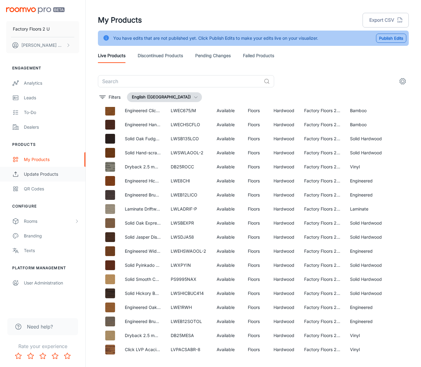
scroll to position [1089, 0]
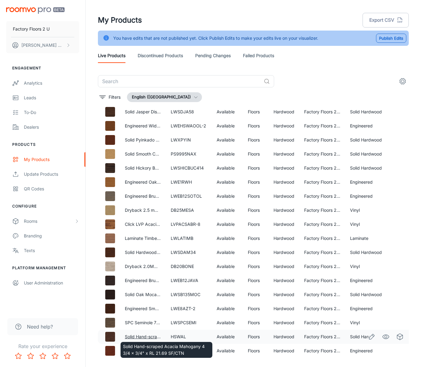
click at [147, 337] on link "Solid Hand-scraped Acacia Mahogany 4 3/4 x 3/4" x RL 21.69 SF/CTN" at bounding box center [197, 336] width 144 height 5
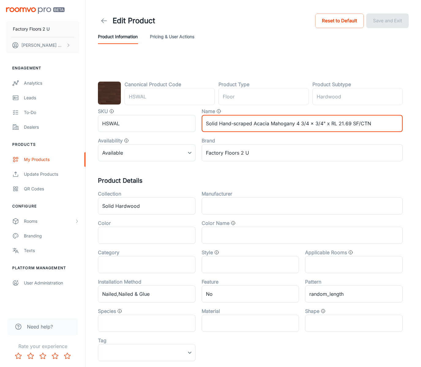
drag, startPoint x: 293, startPoint y: 125, endPoint x: 270, endPoint y: 126, distance: 23.6
click at [270, 126] on input "Solid Hand-scraped Acacia Mahogany 4 3/4 x 3/4" x RL 21.69 SF/CTN" at bounding box center [302, 123] width 201 height 17
type input "Solid Hand-scraped Acacia Cognac 4 3/4 x 3/4" x RL 21.69 SF/CTN"
click at [379, 19] on button "Save and Exit" at bounding box center [387, 20] width 43 height 15
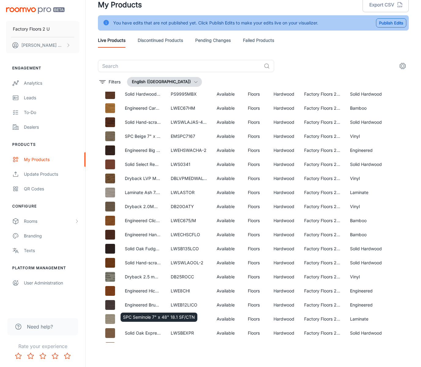
scroll to position [1089, 0]
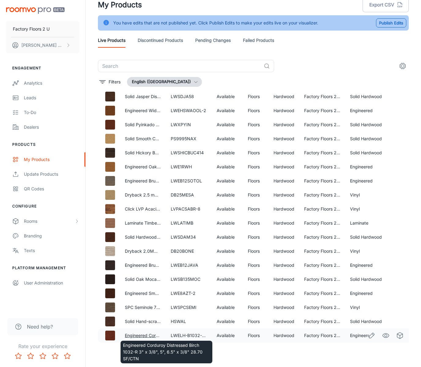
click at [135, 336] on link "Engineered Corduroy Distressed Birch 1032-R 3" x 3/8", 5", 6.5" x 3/8" 28.70 SF…" at bounding box center [212, 335] width 174 height 5
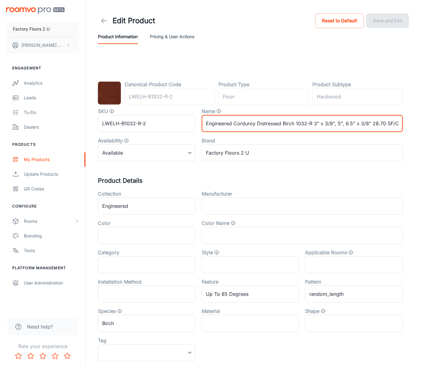
click at [301, 128] on input "Engineered Corduroy Distressed Birch 1032-R 3" x 3/8", 5", 6.5" x 3/8" 28.70 SF…" at bounding box center [302, 123] width 201 height 17
drag, startPoint x: 255, startPoint y: 125, endPoint x: 233, endPoint y: 126, distance: 22.1
click at [233, 126] on input "Engineered Corduroy Distressed Birch 1032-R 3" x 3/8", 5", 6.5" x 3/8" 28.70 SF…" at bounding box center [302, 123] width 201 height 17
type input "Engineered Ochre Distressed Birch 1032-R 3" x 3/8", 5", 6.5" x 3/8" 28.70 SF/CTN"
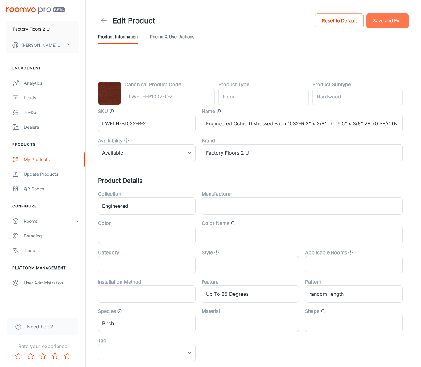
click at [377, 17] on button "Save and Exit" at bounding box center [387, 20] width 43 height 15
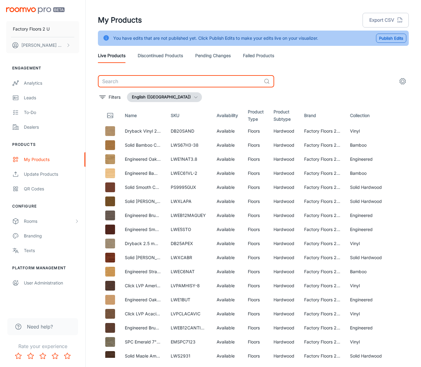
click at [162, 82] on input "text" at bounding box center [179, 81] width 163 height 12
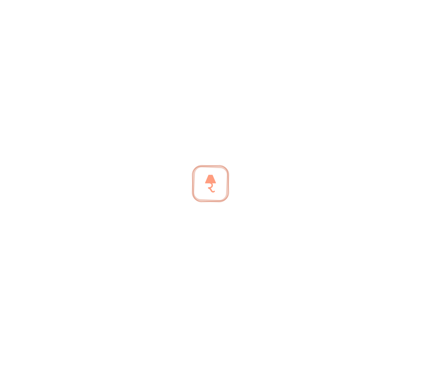
type input "c"
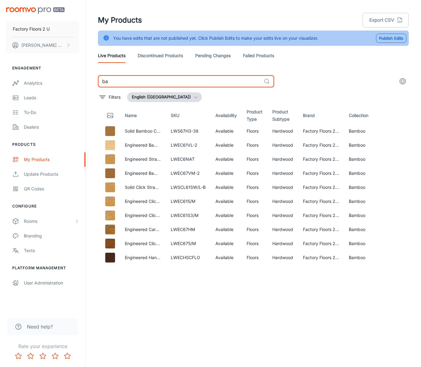
type input "b"
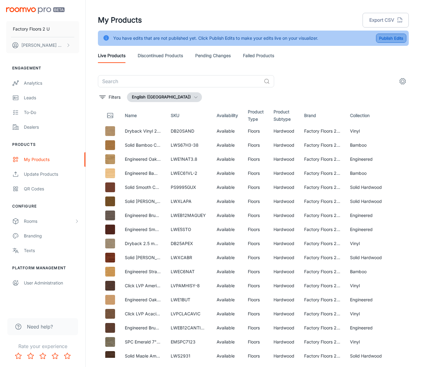
click at [394, 38] on button "Publish Edits" at bounding box center [391, 38] width 30 height 9
